Goal: Task Accomplishment & Management: Use online tool/utility

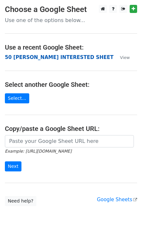
click at [46, 59] on strong "50 [PERSON_NAME] INTERESTED SHEET" at bounding box center [59, 57] width 108 height 6
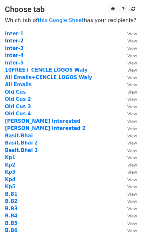
click at [15, 41] on strong "Inter-2" at bounding box center [14, 41] width 19 height 6
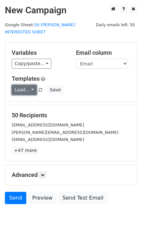
click at [25, 85] on link "Load..." at bounding box center [24, 90] width 25 height 10
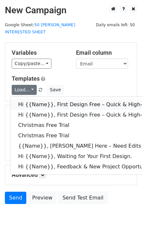
click at [36, 99] on link "Hi {{Name}}, First Design Free – Quick & High-Quality Digitizing!" at bounding box center [142, 104] width 265 height 10
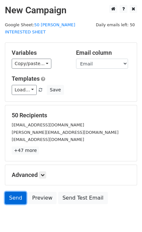
click at [14, 192] on link "Send" at bounding box center [15, 198] width 21 height 12
